Goal: Information Seeking & Learning: Learn about a topic

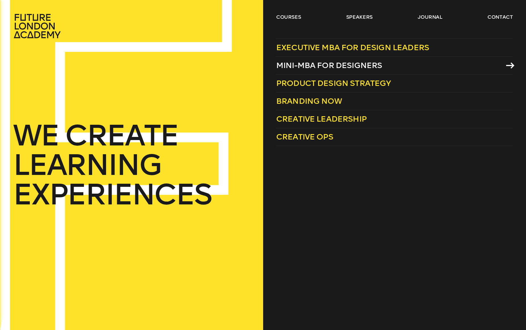
click at [319, 67] on span "Mini-MBA for Designers" at bounding box center [329, 65] width 106 height 9
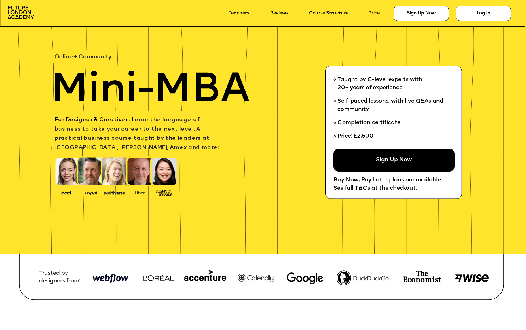
scroll to position [36, 0]
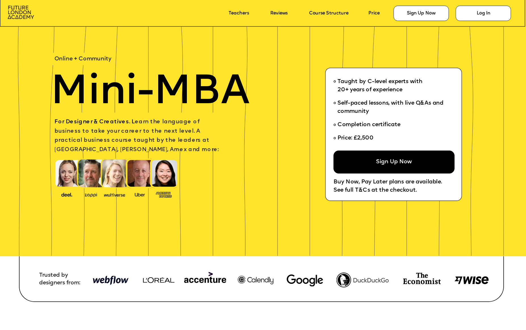
click at [21, 8] on img at bounding box center [21, 12] width 26 height 13
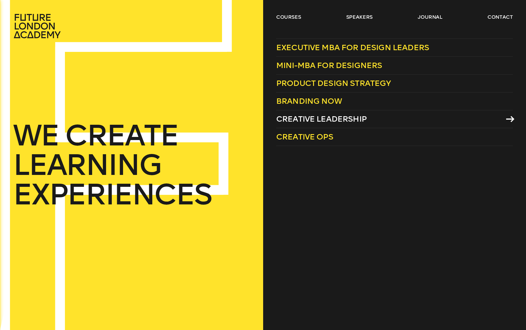
click at [300, 119] on span "Creative Leadership" at bounding box center [321, 118] width 91 height 9
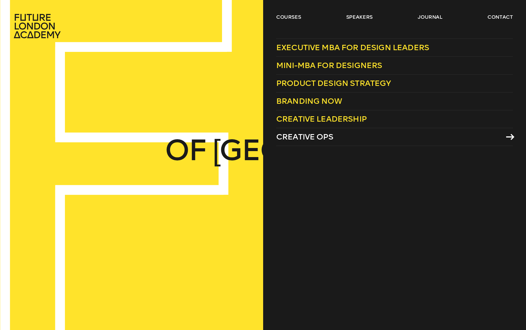
click at [294, 137] on span "Creative Ops" at bounding box center [304, 136] width 57 height 9
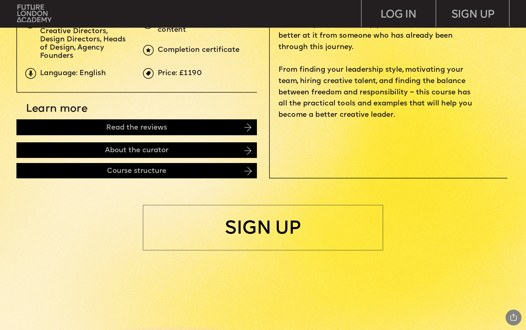
scroll to position [306, 0]
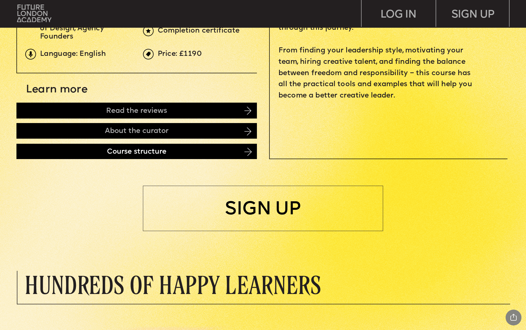
click at [169, 153] on div "Course structure" at bounding box center [136, 151] width 241 height 15
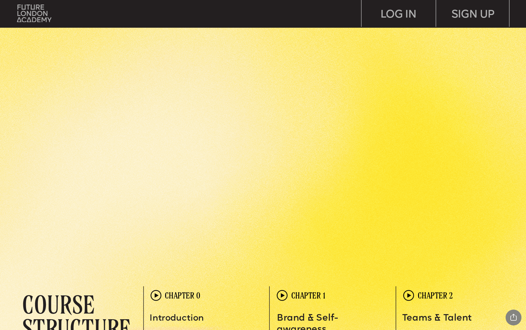
scroll to position [1303, 0]
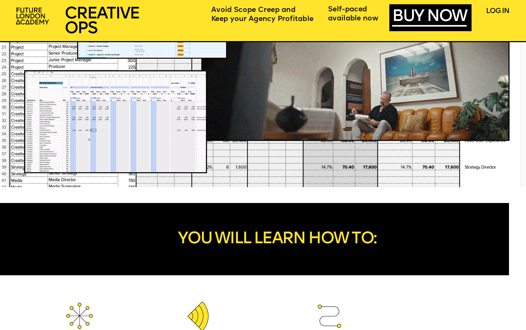
scroll to position [651, 0]
